Goal: Task Accomplishment & Management: Manage account settings

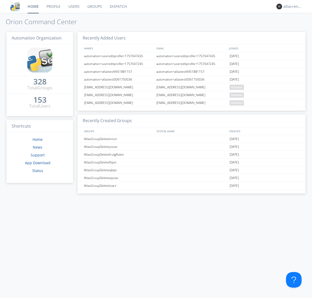
click at [118, 6] on link "Dispatch" at bounding box center [118, 6] width 25 height 13
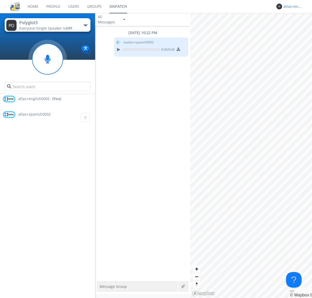
click at [291, 6] on div "atlas+english0002" at bounding box center [292, 6] width 19 height 5
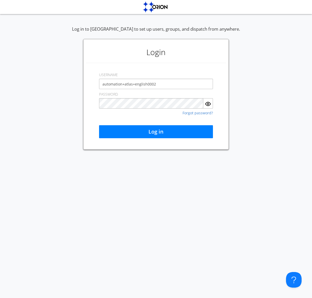
type input "automation+atlas+english0002"
click at [156, 132] on button "Log in" at bounding box center [156, 131] width 114 height 13
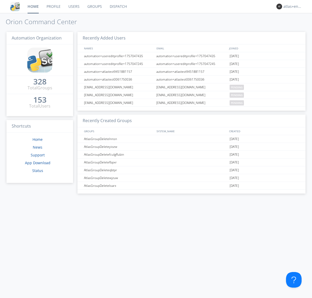
click at [118, 6] on link "Dispatch" at bounding box center [118, 6] width 25 height 13
